Goal: Use online tool/utility: Utilize a website feature to perform a specific function

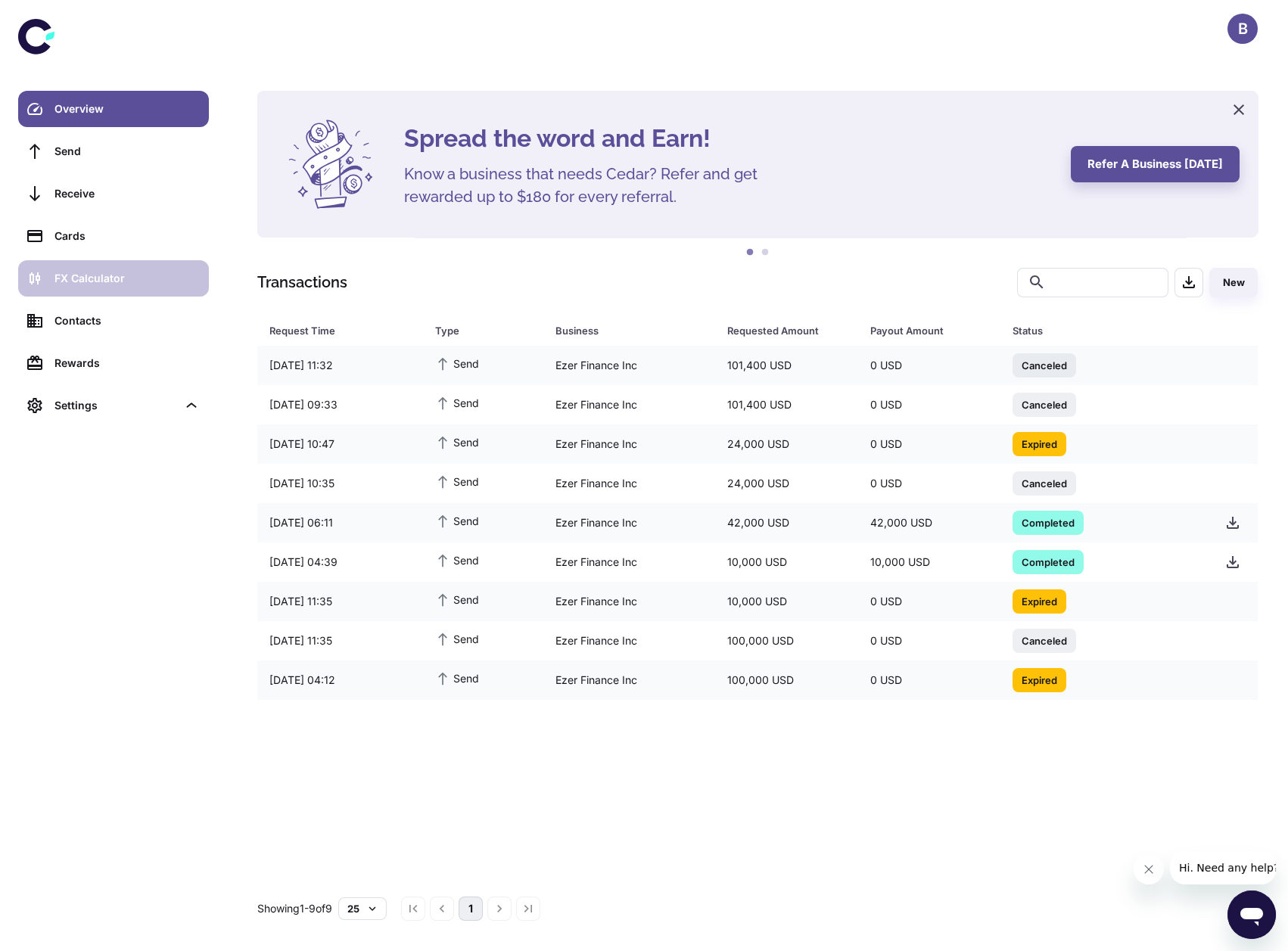
click at [140, 283] on div "FX Calculator" at bounding box center [127, 278] width 146 height 17
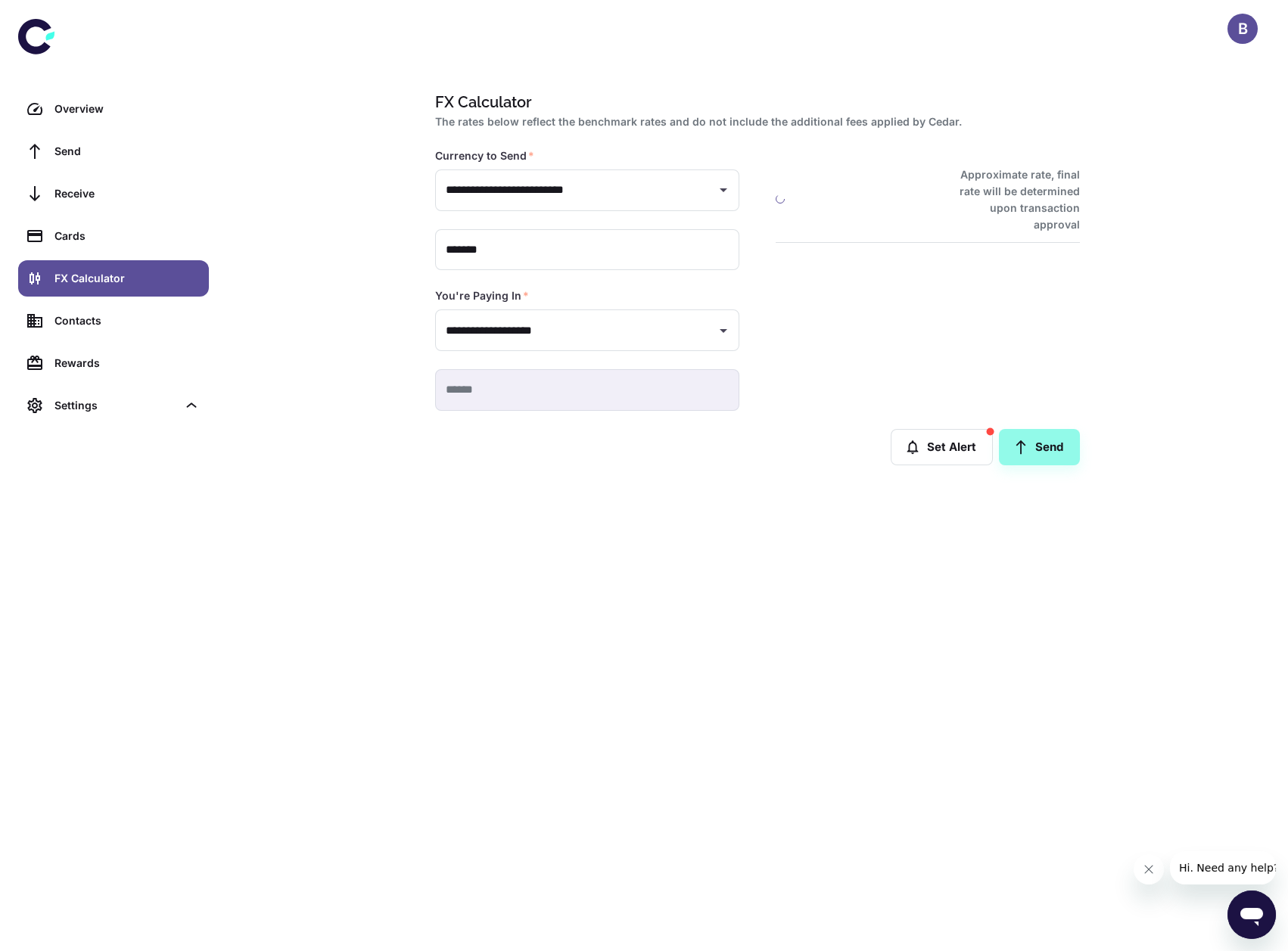
type input "**********"
